Goal: Find contact information: Find contact information

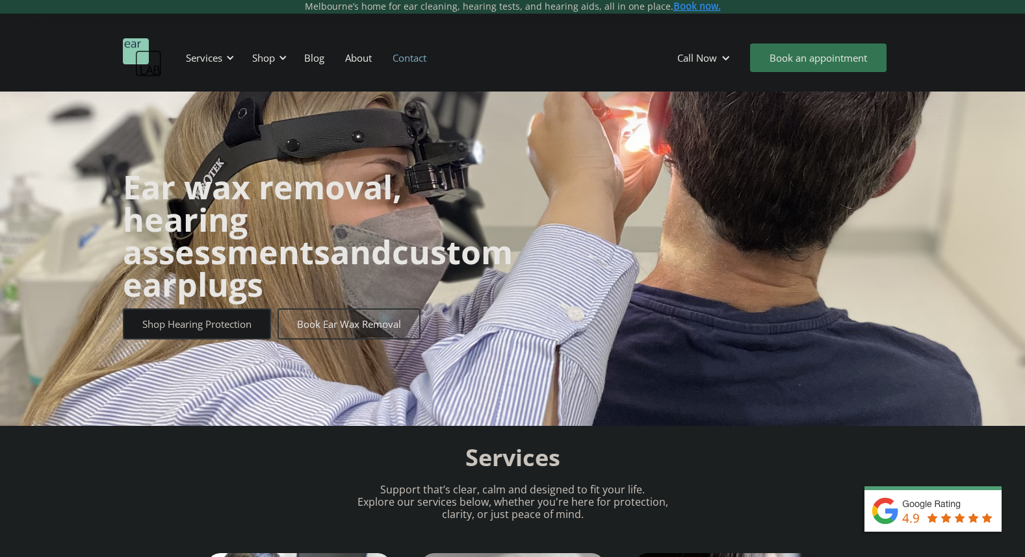
click at [411, 61] on link "Contact" at bounding box center [409, 58] width 55 height 38
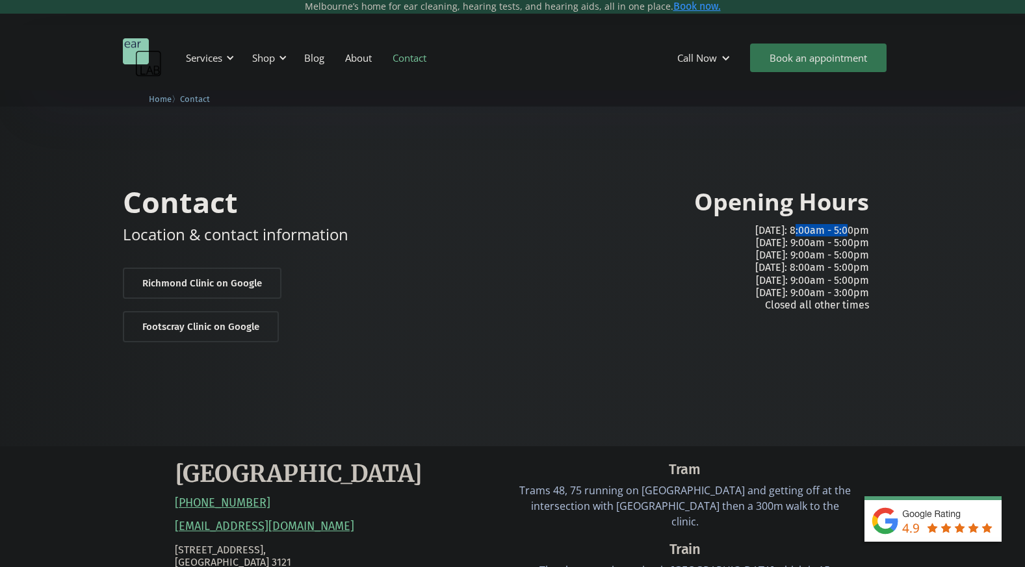
drag, startPoint x: 793, startPoint y: 230, endPoint x: 848, endPoint y: 229, distance: 55.2
click at [848, 229] on p "[DATE]: 8:00am - 5:00pm [DATE]: 9:00am - 5:00pm [DATE]: 9:00am - 5:00pm [DATE]:…" at bounding box center [696, 267] width 346 height 87
click at [867, 231] on p "[DATE]: 8:00am - 5:00pm [DATE]: 9:00am - 5:00pm [DATE]: 9:00am - 5:00pm [DATE]:…" at bounding box center [696, 267] width 346 height 87
drag, startPoint x: 867, startPoint y: 231, endPoint x: 813, endPoint y: 235, distance: 54.1
click at [813, 235] on p "[DATE]: 8:00am - 5:00pm [DATE]: 9:00am - 5:00pm [DATE]: 9:00am - 5:00pm [DATE]:…" at bounding box center [696, 267] width 346 height 87
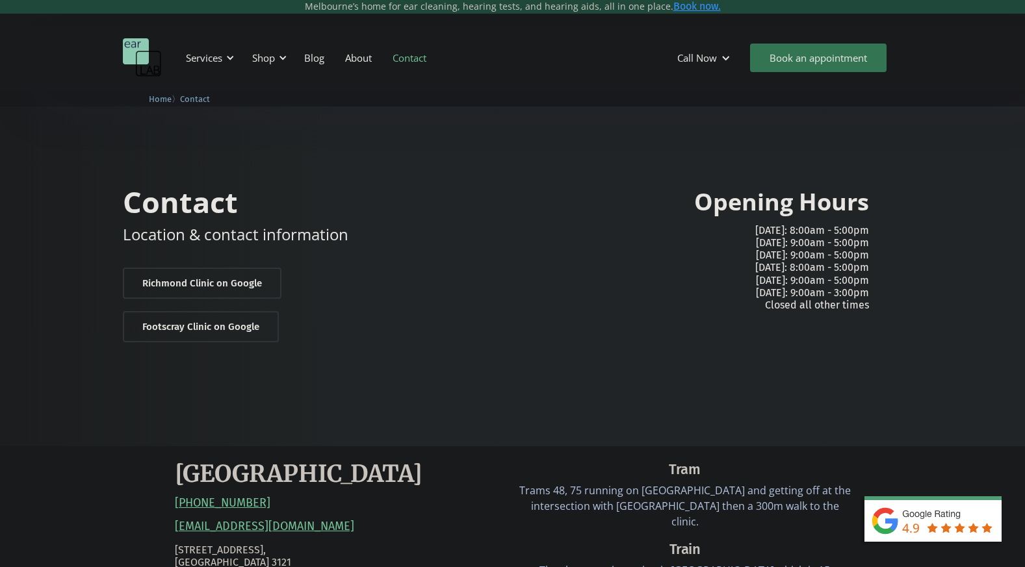
click at [513, 249] on div "Contact Location & contact information [GEOGRAPHIC_DATA] on Google Footscray Cl…" at bounding box center [513, 264] width 780 height 181
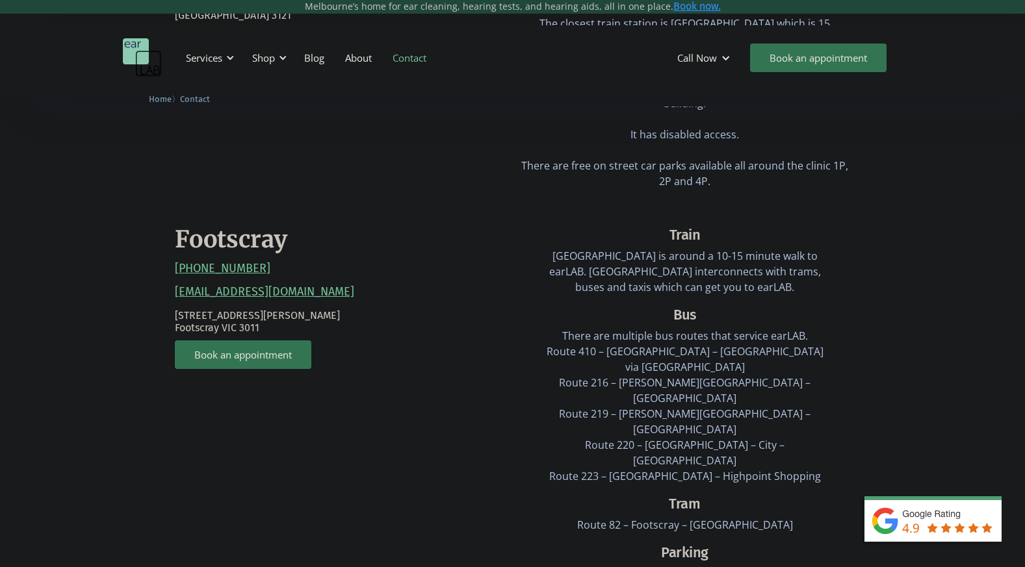
scroll to position [585, 0]
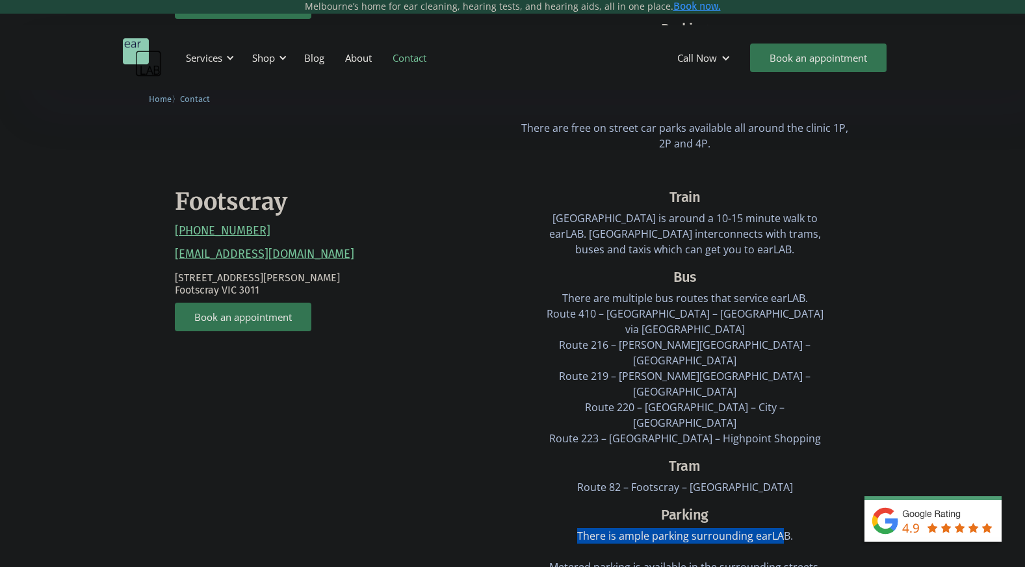
drag, startPoint x: 581, startPoint y: 457, endPoint x: 792, endPoint y: 457, distance: 211.1
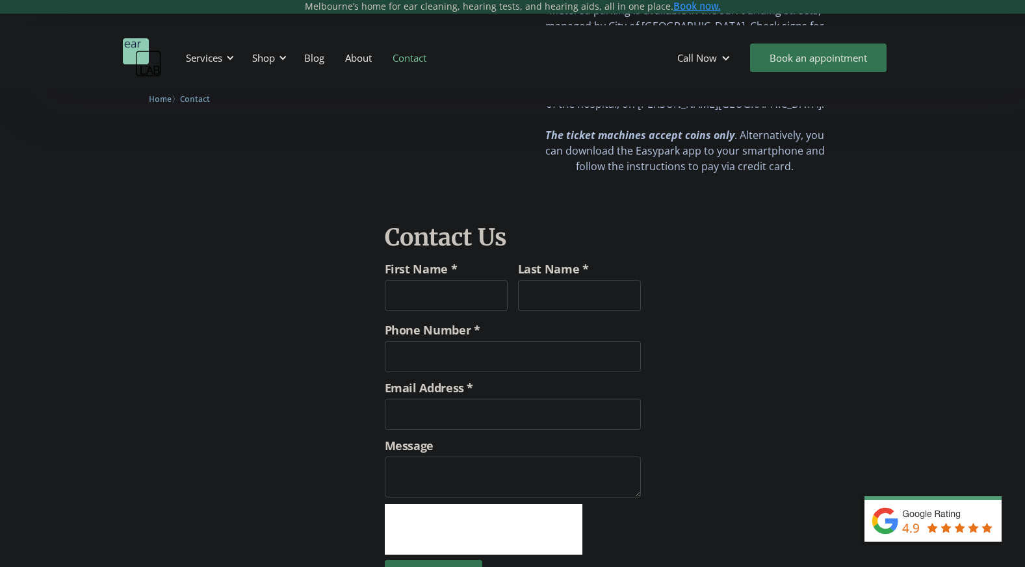
scroll to position [845, 0]
